Goal: Task Accomplishment & Management: Manage account settings

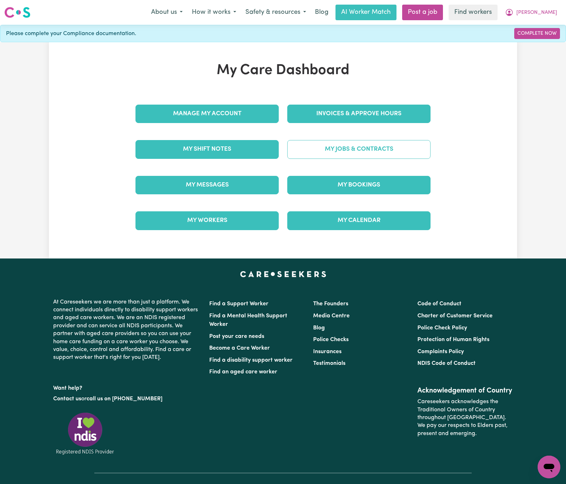
click at [401, 147] on link "My Jobs & Contracts" at bounding box center [358, 149] width 143 height 18
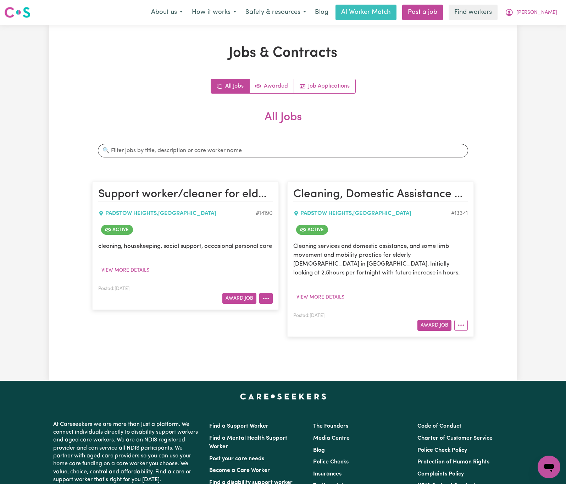
click at [261, 304] on button "More options" at bounding box center [265, 298] width 13 height 11
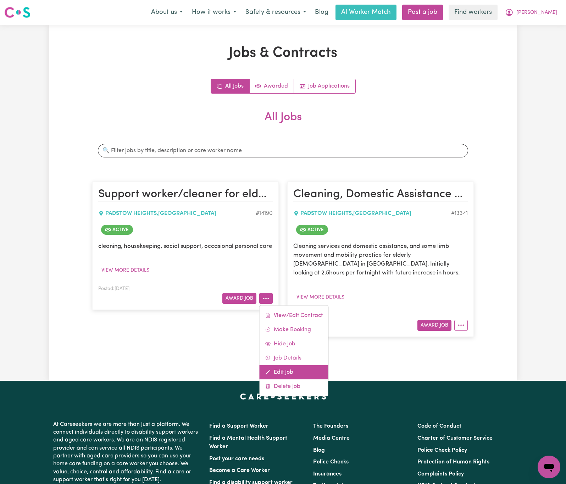
click at [287, 379] on link "Edit Job" at bounding box center [293, 372] width 69 height 14
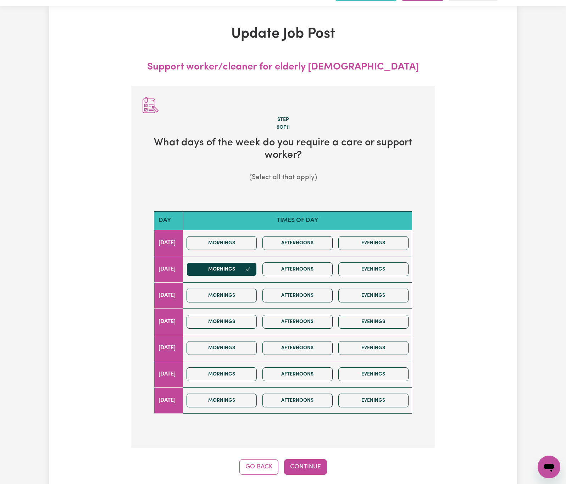
scroll to position [79, 0]
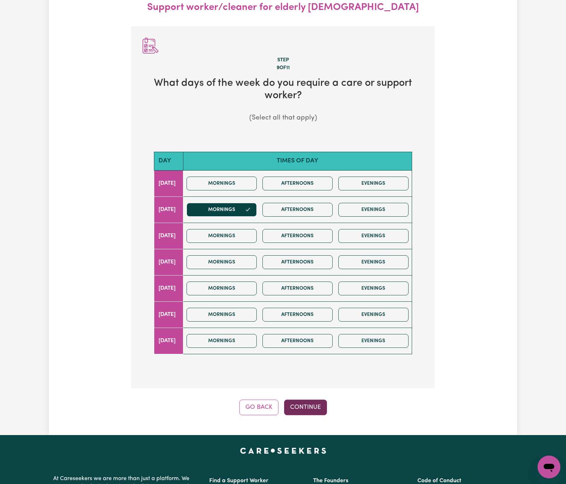
click at [312, 413] on button "Continue" at bounding box center [305, 407] width 43 height 16
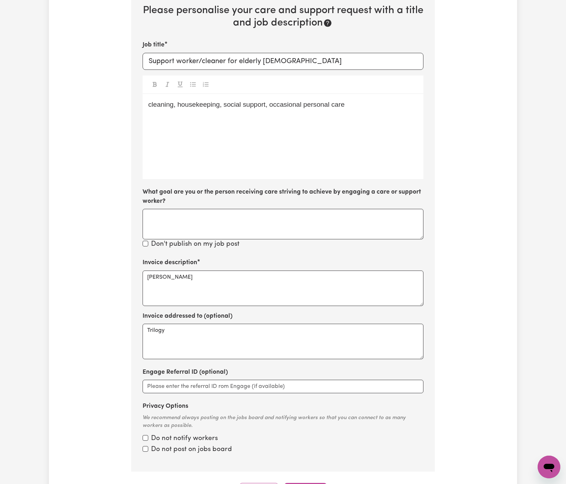
scroll to position [158, 0]
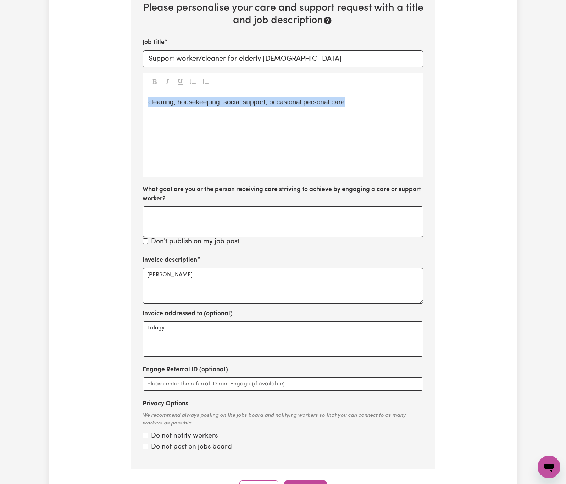
drag, startPoint x: 361, startPoint y: 105, endPoint x: 123, endPoint y: 103, distance: 237.5
click at [123, 103] on div "Update Job Post Support worker/cleaner for elderly [DEMOGRAPHIC_DATA] Step 10 o…" at bounding box center [283, 191] width 468 height 609
copy span "cleaning, housekeeping, social support, occasional personal care"
drag, startPoint x: 212, startPoint y: 275, endPoint x: 108, endPoint y: 274, distance: 103.5
click at [108, 274] on div "Update Job Post Support worker/cleaner for elderly [DEMOGRAPHIC_DATA] Step 10 o…" at bounding box center [283, 191] width 468 height 609
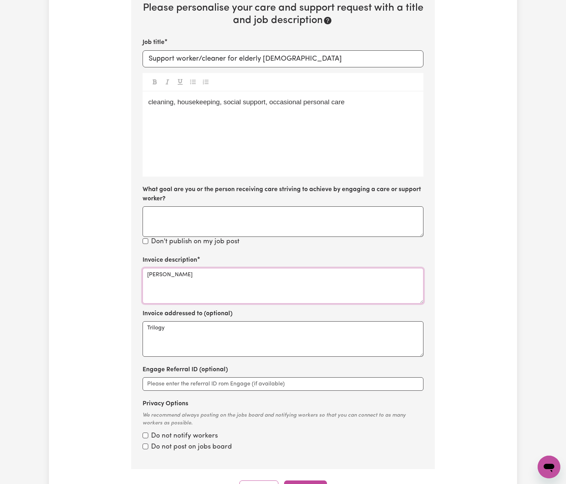
paste textarea "cleaning, housekeeping, social support, occasional personal car"
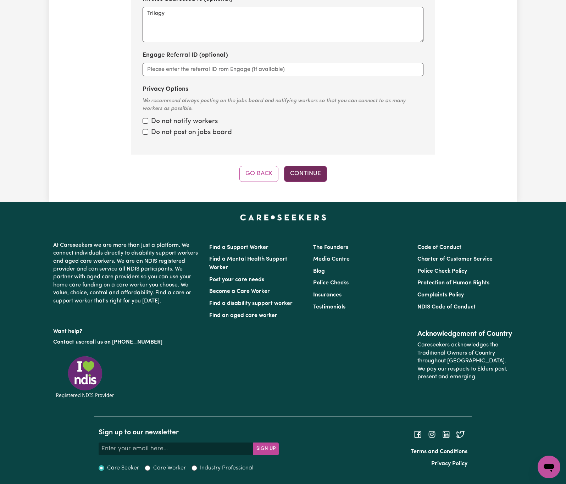
type textarea "cleaning, housekeeping, social support, occasional personal care"
click at [303, 170] on button "Continue" at bounding box center [305, 174] width 43 height 16
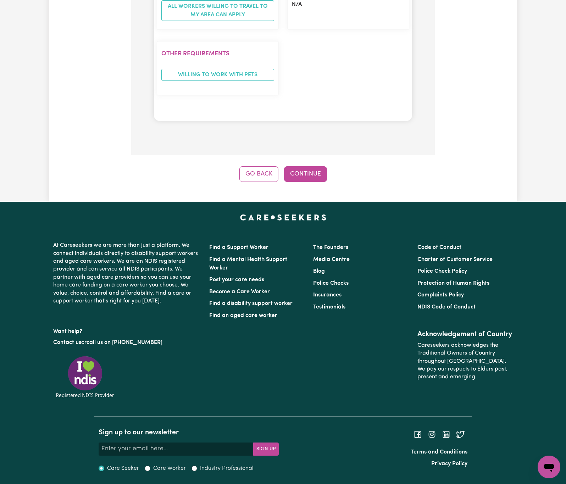
scroll to position [687, 0]
click at [313, 179] on button "Continue" at bounding box center [305, 174] width 43 height 16
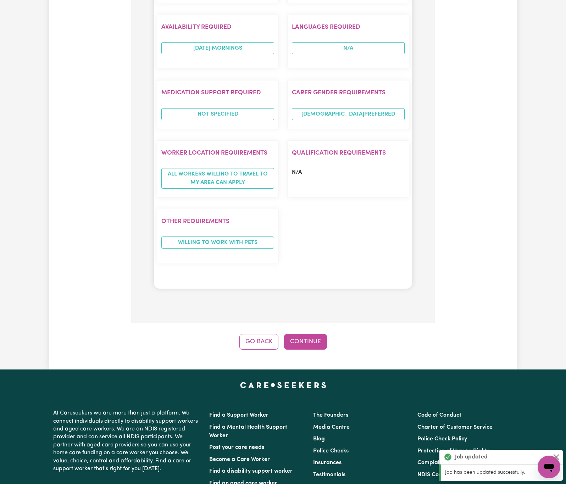
scroll to position [532, 0]
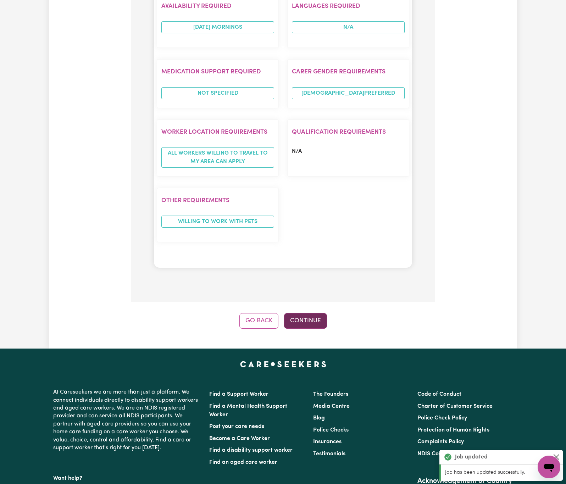
click at [320, 323] on button "Continue" at bounding box center [305, 321] width 43 height 16
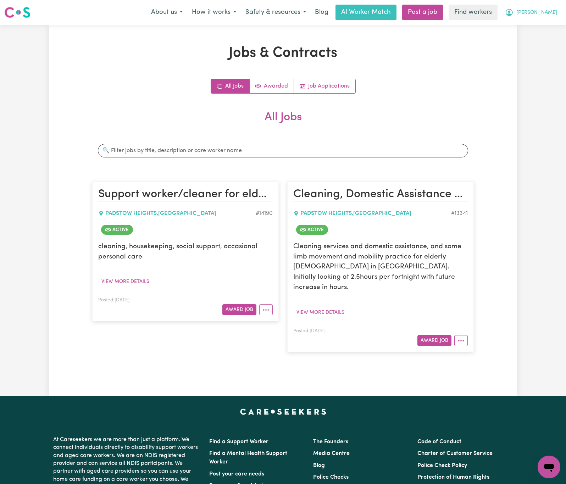
click at [541, 12] on button "[PERSON_NAME]" at bounding box center [530, 12] width 61 height 15
click at [543, 40] on link "Logout" at bounding box center [533, 40] width 56 height 13
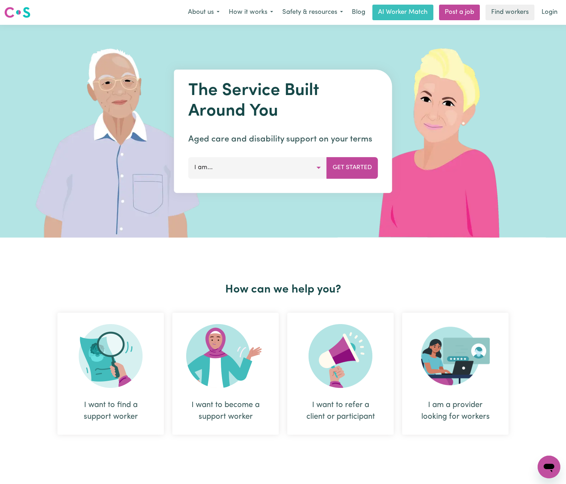
click at [552, 8] on link "Login" at bounding box center [549, 13] width 24 height 16
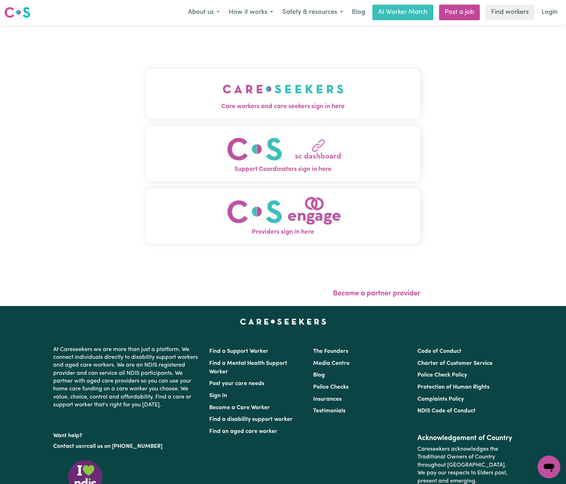
click at [310, 84] on button "Care workers and care seekers sign in here" at bounding box center [283, 94] width 274 height 50
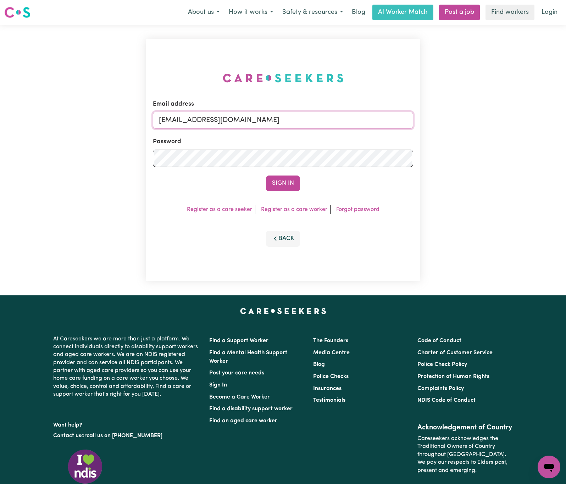
drag, startPoint x: 227, startPoint y: 119, endPoint x: 561, endPoint y: 105, distance: 334.9
click at [517, 118] on div "Email address [EMAIL_ADDRESS][DOMAIN_NAME] Password Sign In Register as a care …" at bounding box center [283, 160] width 566 height 270
paste input "[EMAIL_ADDRESS][DOMAIN_NAME]"
type input "[EMAIL_ADDRESS][DOMAIN_NAME]"
click at [266, 175] on button "Sign In" at bounding box center [283, 183] width 34 height 16
